Goal: Task Accomplishment & Management: Complete application form

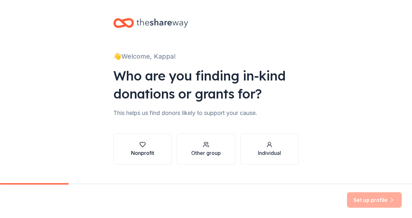
click at [157, 158] on button "Nonprofit" at bounding box center [142, 149] width 58 height 31
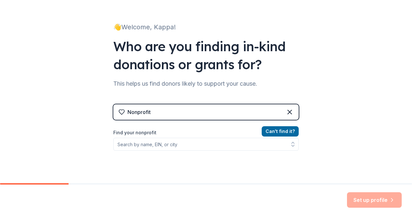
scroll to position [55, 0]
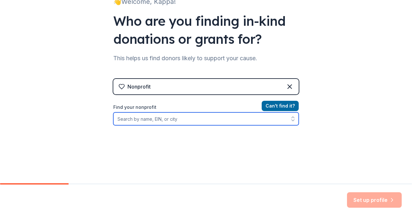
click at [185, 120] on input "Find your nonprofit" at bounding box center [206, 118] width 186 height 13
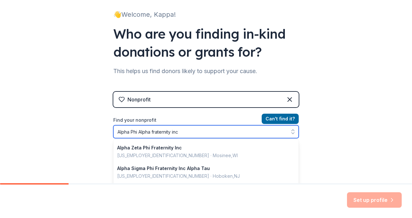
scroll to position [0, 0]
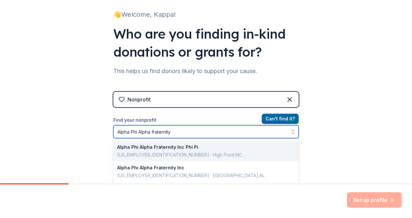
type input "Alpha Phi Alpha fraternity"
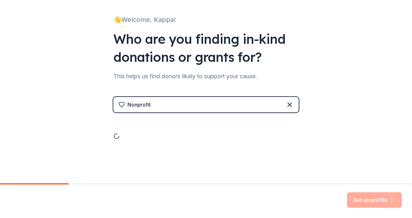
scroll to position [42, 0]
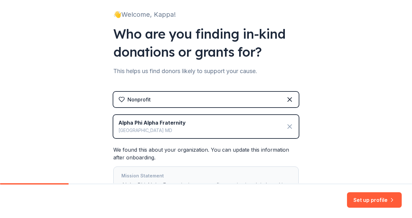
click at [289, 126] on icon at bounding box center [290, 127] width 8 height 8
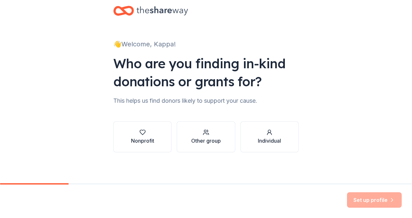
scroll to position [12, 0]
click at [150, 135] on div "button" at bounding box center [142, 132] width 23 height 6
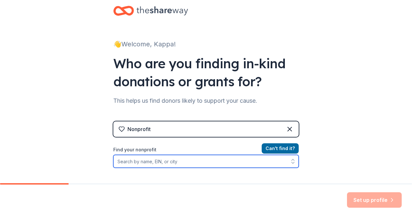
click at [158, 163] on input "Find your nonprofit" at bounding box center [206, 161] width 186 height 13
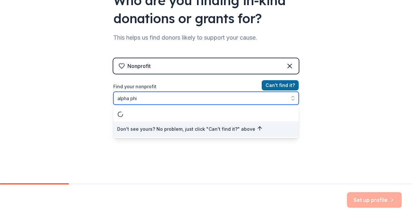
scroll to position [0, 0]
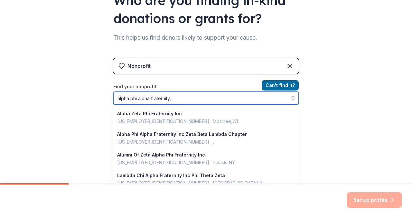
type input "alpha phi alpha fraternity"
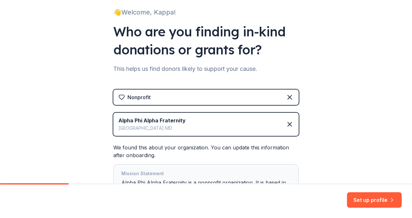
scroll to position [52, 0]
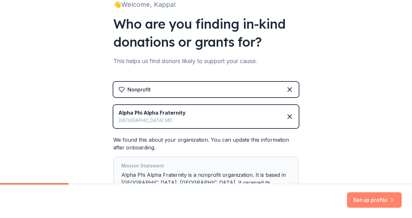
click at [365, 198] on button "Set up profile" at bounding box center [374, 199] width 55 height 15
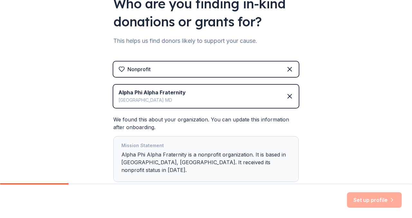
scroll to position [0, 0]
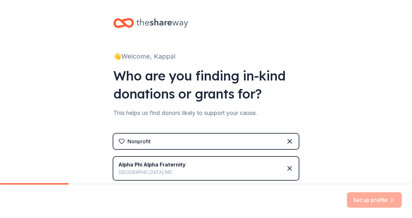
click at [331, 118] on div "👋 Welcome, Kappa! Who are you finding in-kind donations or grants for? This hel…" at bounding box center [206, 149] width 412 height 298
click at [371, 203] on div "Set up profile" at bounding box center [374, 199] width 55 height 15
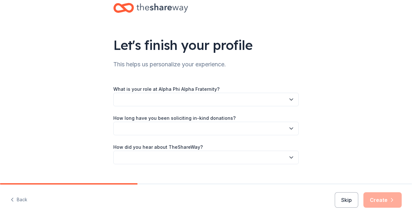
scroll to position [27, 0]
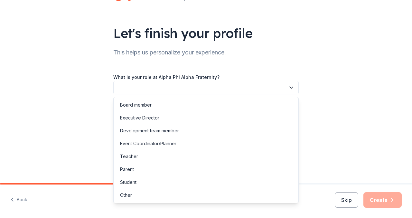
click at [257, 84] on button "button" at bounding box center [206, 88] width 186 height 14
click at [78, 140] on div "Let's finish your profile This helps us personalize your experience. What is yo…" at bounding box center [206, 78] width 412 height 210
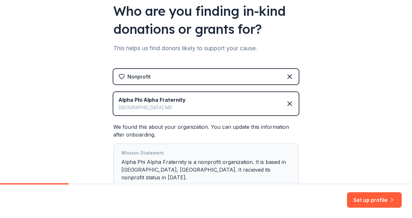
scroll to position [86, 0]
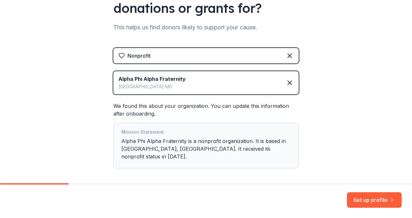
click at [252, 85] on div "Alpha Phi Alpha Fraternity [GEOGRAPHIC_DATA] MD" at bounding box center [206, 82] width 186 height 23
click at [290, 81] on icon at bounding box center [290, 83] width 8 height 8
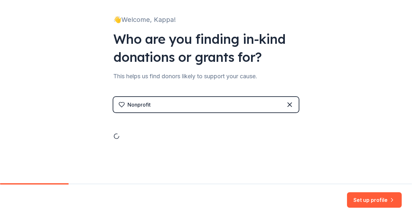
scroll to position [12, 0]
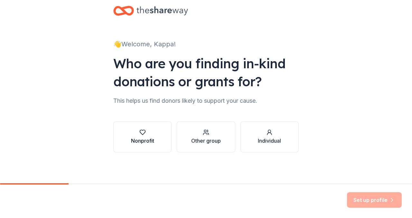
click at [139, 138] on div "Nonprofit" at bounding box center [142, 141] width 23 height 8
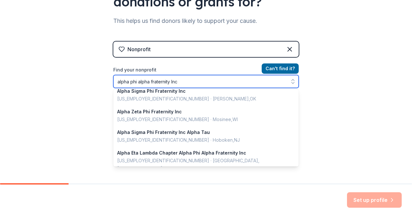
scroll to position [0, 0]
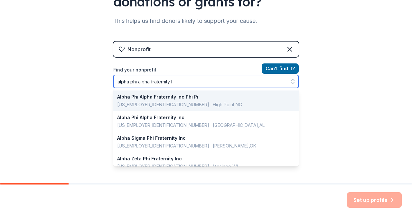
type input "alpha phi alpha fraternity"
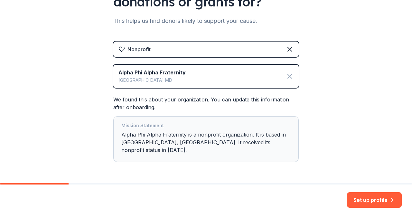
click at [289, 75] on icon at bounding box center [290, 76] width 8 height 8
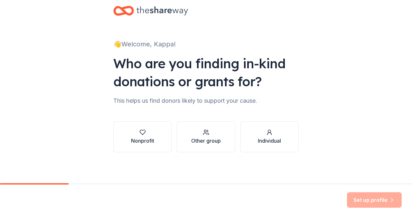
scroll to position [12, 0]
click at [161, 134] on button "Nonprofit" at bounding box center [142, 136] width 58 height 31
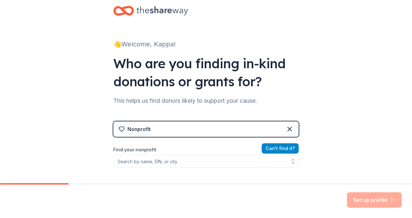
click at [279, 149] on button "Can ' t find it?" at bounding box center [280, 148] width 37 height 10
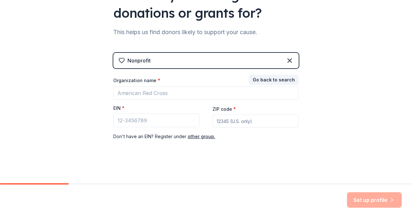
scroll to position [82, 0]
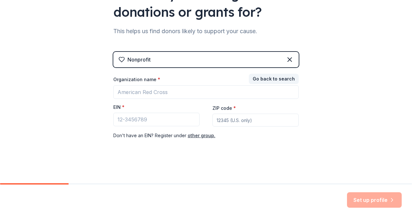
click at [238, 119] on input "ZIP code *" at bounding box center [256, 120] width 86 height 13
type input "23186"
click at [179, 117] on input "EIN *" at bounding box center [156, 120] width 86 height 14
paste input "[US_EMPLOYER_IDENTIFICATION_NUMBER]"
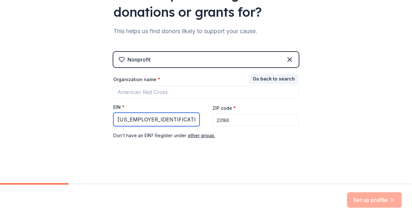
type input "[US_EMPLOYER_IDENTIFICATION_NUMBER]"
click at [275, 155] on div "👋 Welcome, Kappa! Who are you finding in-kind donations or grants for? This hel…" at bounding box center [206, 50] width 206 height 265
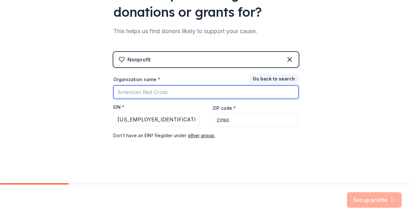
click at [248, 92] on input "Organization name *" at bounding box center [206, 92] width 186 height 14
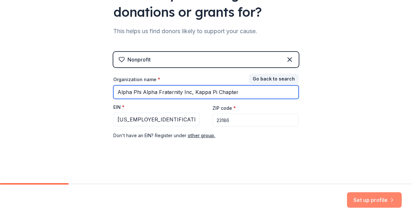
type input "Alpha Phi Alpha Fraternity Inc, Kappa Pi Chapter"
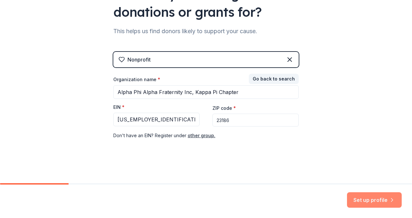
click at [377, 198] on button "Set up profile" at bounding box center [374, 199] width 55 height 15
